Goal: Find specific page/section: Find specific page/section

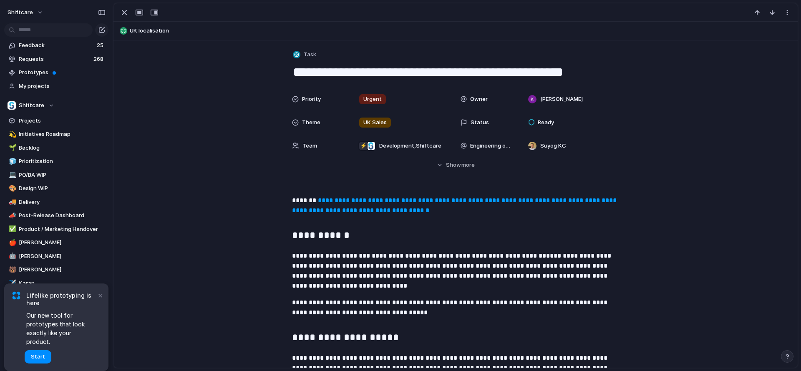
click at [406, 210] on link "**********" at bounding box center [455, 205] width 326 height 16
click at [417, 201] on link "**********" at bounding box center [455, 205] width 326 height 16
